Goal: Navigation & Orientation: Find specific page/section

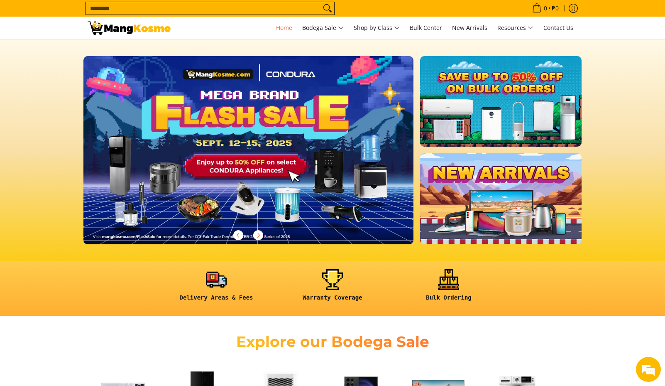
click at [263, 125] on img at bounding box center [248, 150] width 337 height 192
click at [253, 128] on img at bounding box center [248, 150] width 337 height 192
click at [225, 170] on img at bounding box center [248, 150] width 337 height 192
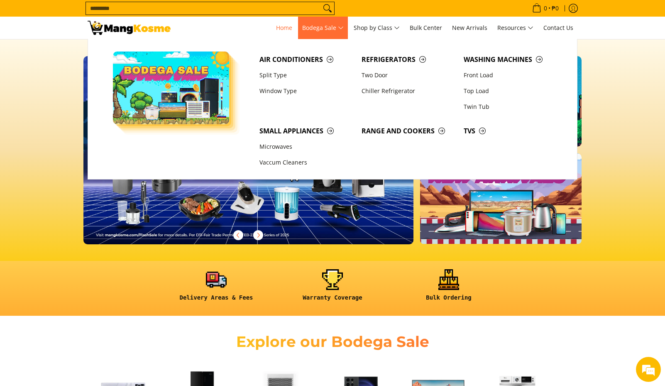
click at [340, 29] on span "Bodega Sale" at bounding box center [323, 28] width 42 height 10
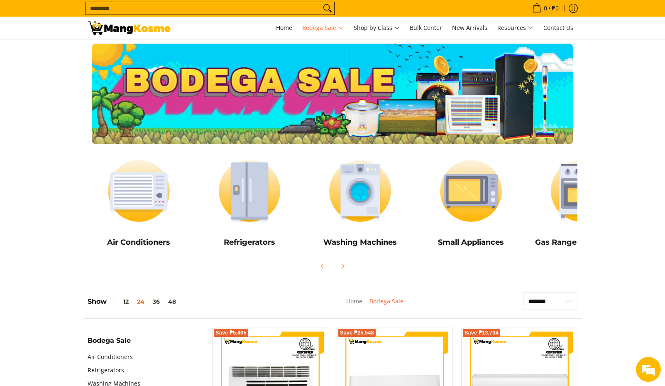
click at [156, 29] on img at bounding box center [129, 28] width 83 height 14
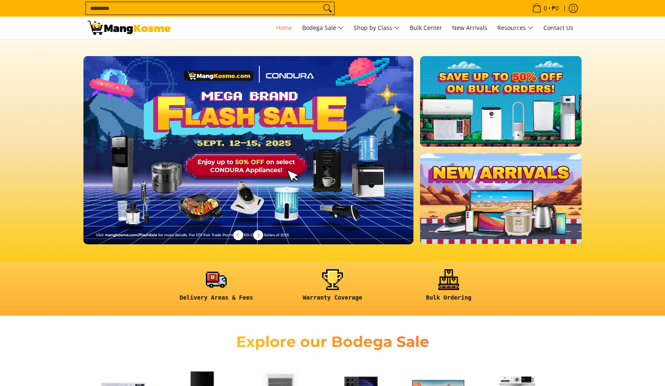
click at [287, 142] on img at bounding box center [248, 150] width 330 height 188
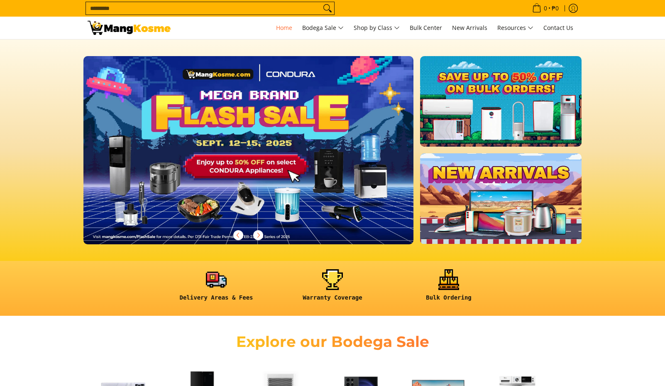
click at [287, 138] on img at bounding box center [248, 150] width 337 height 192
click at [333, 184] on img at bounding box center [248, 150] width 337 height 192
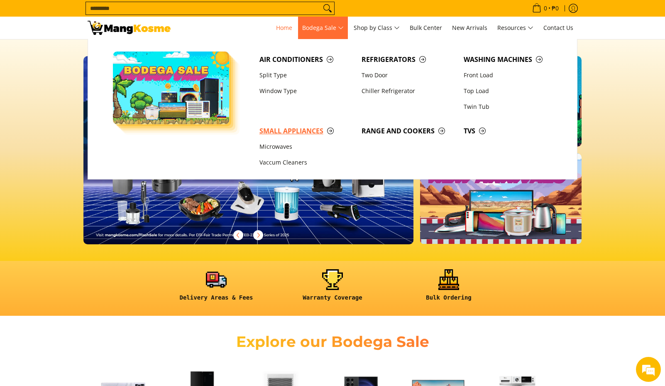
click at [282, 137] on link "Small Appliances" at bounding box center [306, 131] width 102 height 16
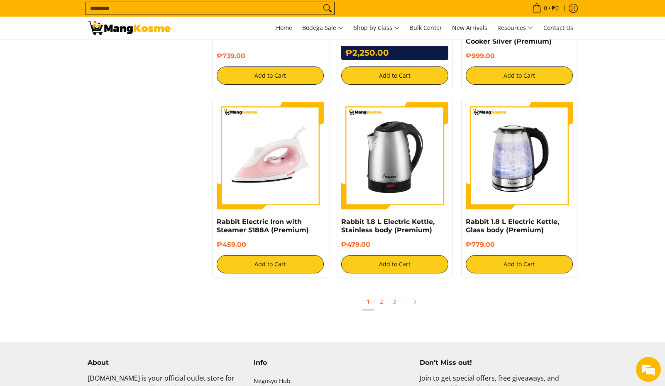
scroll to position [1495, 0]
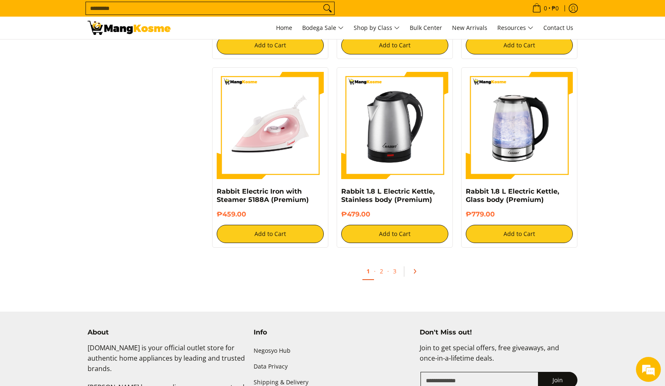
click at [415, 270] on icon "Pagination" at bounding box center [415, 272] width 2 height 4
